Goal: Task Accomplishment & Management: Manage account settings

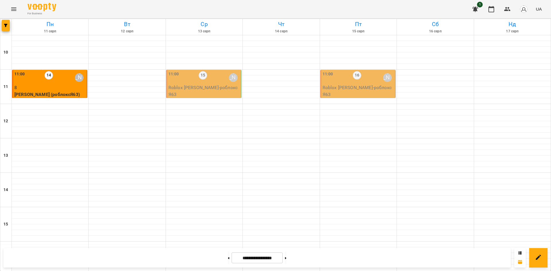
scroll to position [237, 0]
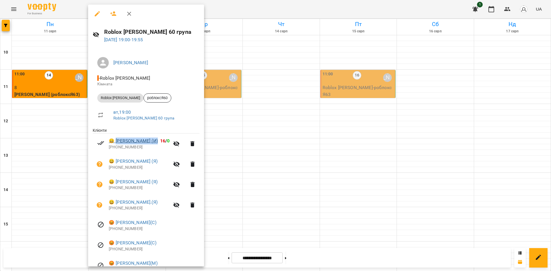
drag, startPoint x: 154, startPoint y: 142, endPoint x: 116, endPoint y: 142, distance: 38.2
click at [116, 142] on span "😀 [PERSON_NAME] (И) 16 / 0" at bounding box center [139, 141] width 61 height 7
copy link "[PERSON_NAME] (И)"
drag, startPoint x: 160, startPoint y: 163, endPoint x: 117, endPoint y: 163, distance: 43.0
click at [117, 163] on span "😀 [PERSON_NAME] (Я)" at bounding box center [139, 161] width 61 height 7
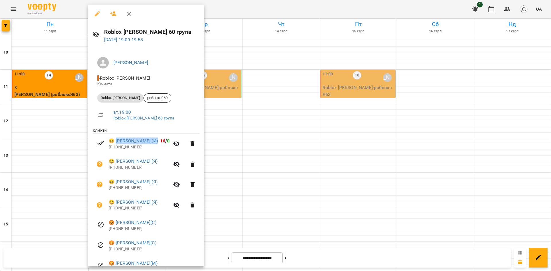
copy link "[PERSON_NAME] (Я)"
drag, startPoint x: 156, startPoint y: 182, endPoint x: 116, endPoint y: 183, distance: 40.7
click at [116, 183] on span "😀 [PERSON_NAME] (Я)" at bounding box center [139, 182] width 61 height 7
copy link "[PERSON_NAME] (Я)"
drag, startPoint x: 160, startPoint y: 200, endPoint x: 116, endPoint y: 201, distance: 43.9
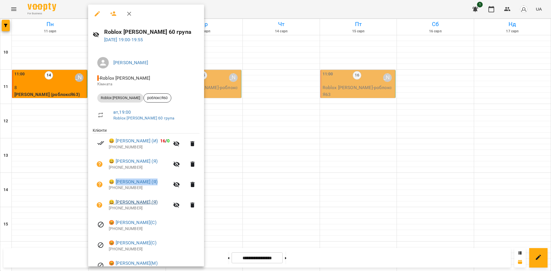
click at [116, 201] on span "😀 [PERSON_NAME].(Я)" at bounding box center [139, 202] width 61 height 7
copy link "[PERSON_NAME].(Я)"
click at [285, 103] on div at bounding box center [275, 135] width 551 height 271
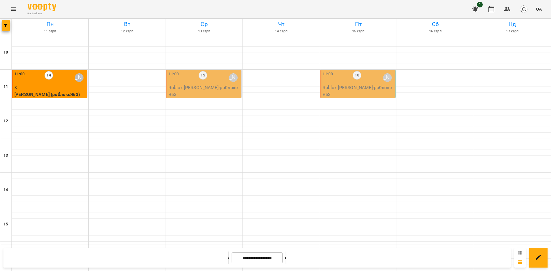
click at [228, 259] on button at bounding box center [228, 258] width 1 height 13
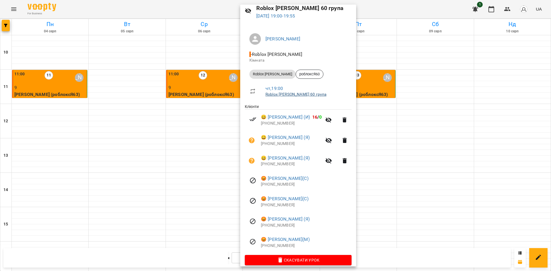
scroll to position [30, 0]
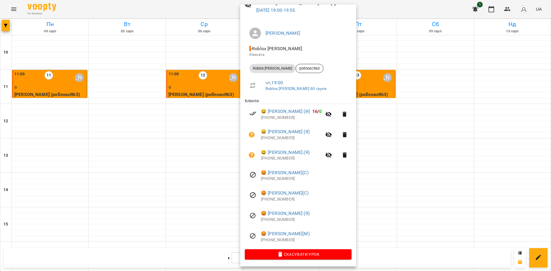
click at [115, 122] on div at bounding box center [275, 135] width 551 height 271
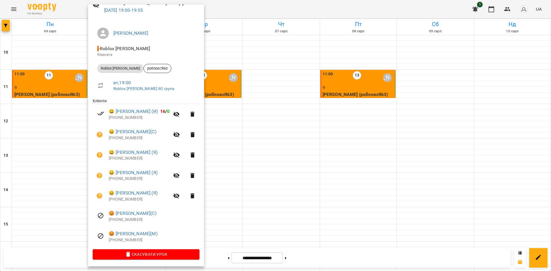
click at [278, 84] on div at bounding box center [275, 135] width 551 height 271
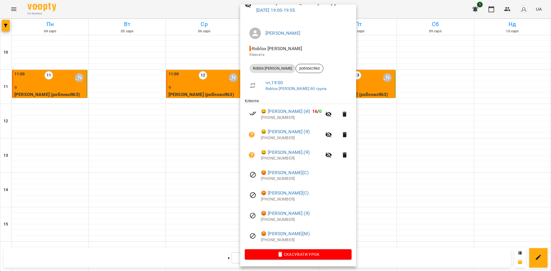
click at [377, 115] on div at bounding box center [275, 135] width 551 height 271
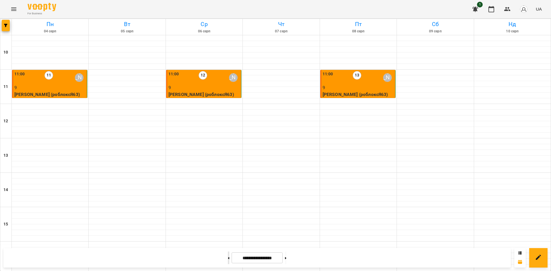
click at [228, 256] on button at bounding box center [228, 258] width 1 height 13
type input "**********"
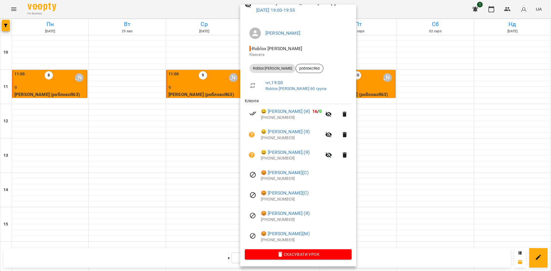
click at [106, 126] on div at bounding box center [275, 135] width 551 height 271
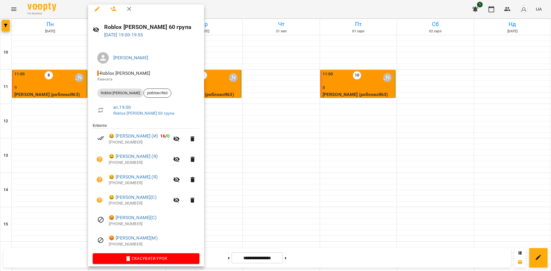
scroll to position [9, 0]
